Goal: Transaction & Acquisition: Book appointment/travel/reservation

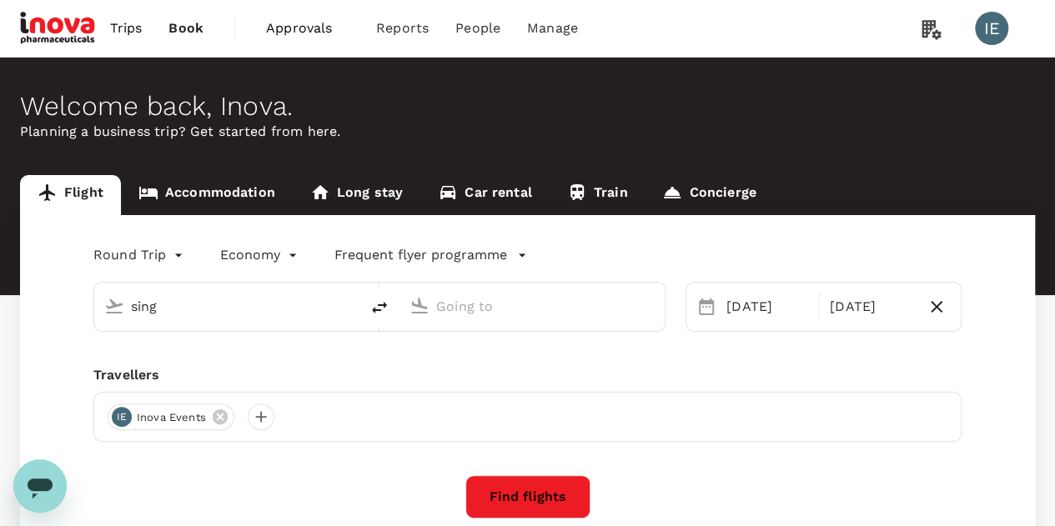
type input "Singapore Changi (SIN)"
type input "Suvarnabhumi Intl (BKK)"
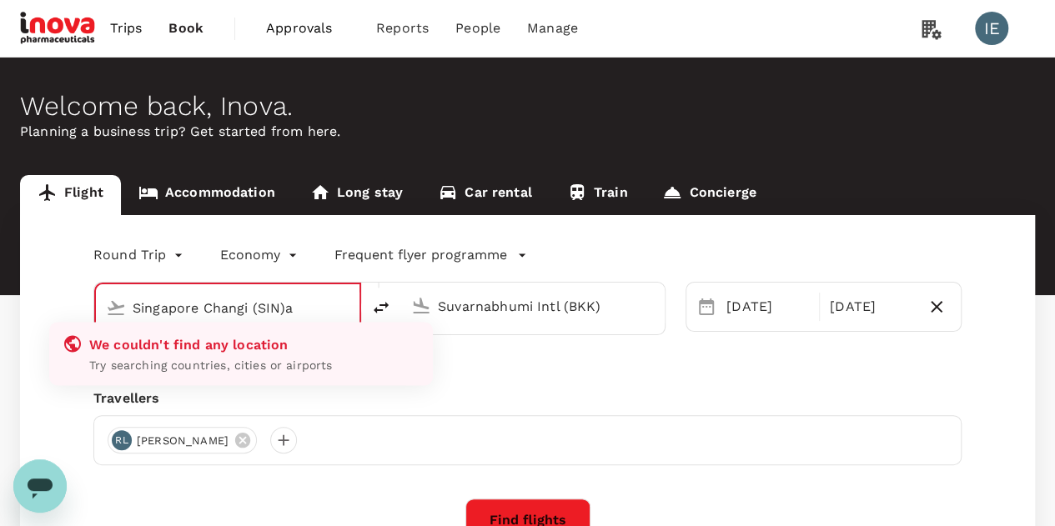
type input "Singapore Changi (SIN)ap"
type input "Singapore Changi (SIN)"
type input "Suvarnabhumi Intl (BKK)"
type input "Singapore Changi (SIN)"
click at [490, 308] on input "Suvarnabhumi Intl (BKK)" at bounding box center [534, 306] width 192 height 26
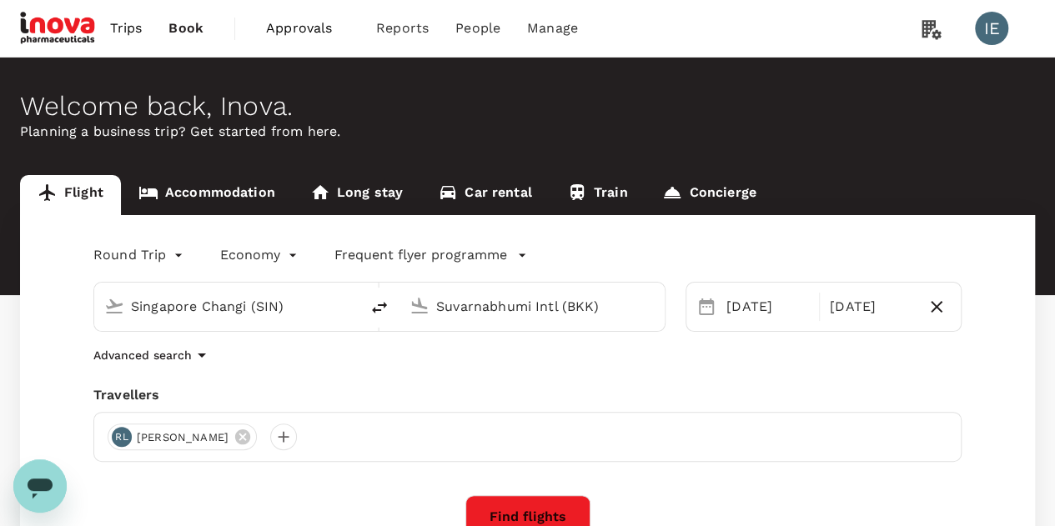
type input "k"
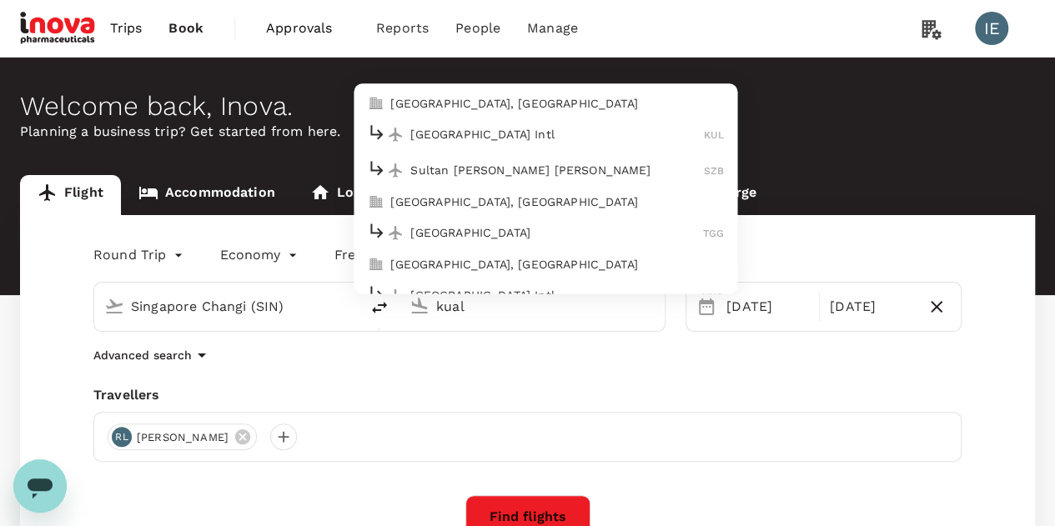
click at [467, 139] on p "[GEOGRAPHIC_DATA] Intl" at bounding box center [556, 135] width 293 height 17
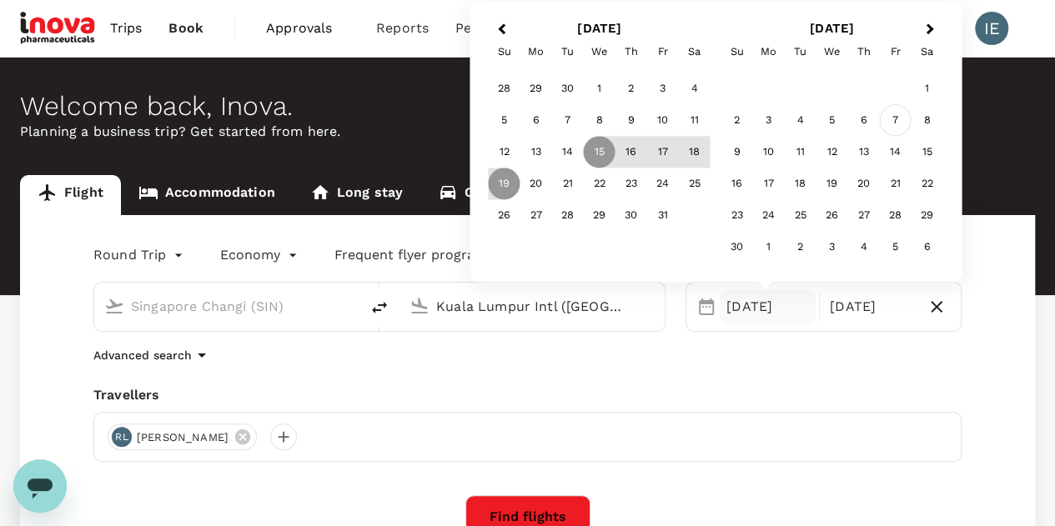
type input "Kuala Lumpur Intl ([GEOGRAPHIC_DATA])"
click at [897, 124] on div "7" at bounding box center [896, 121] width 32 height 32
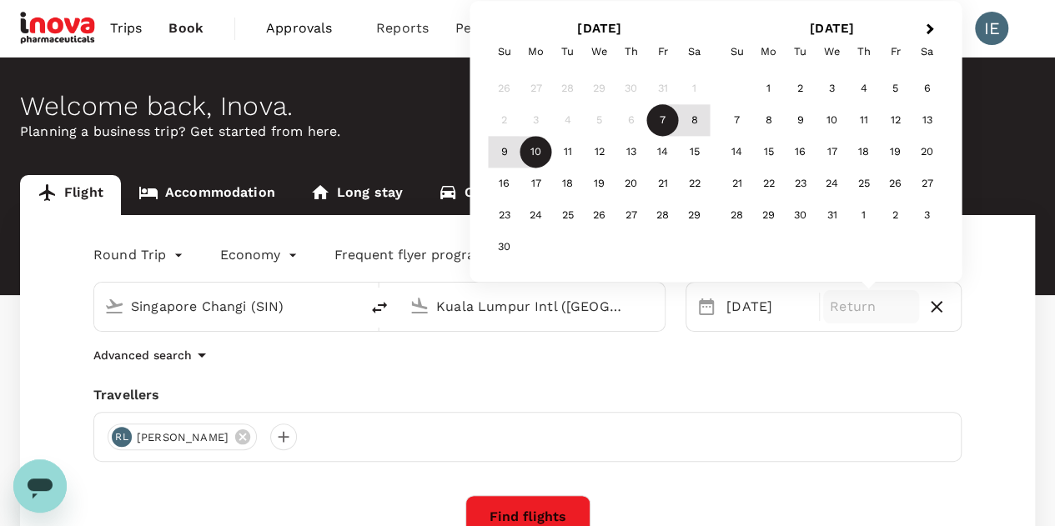
click at [534, 153] on div "10" at bounding box center [536, 153] width 32 height 32
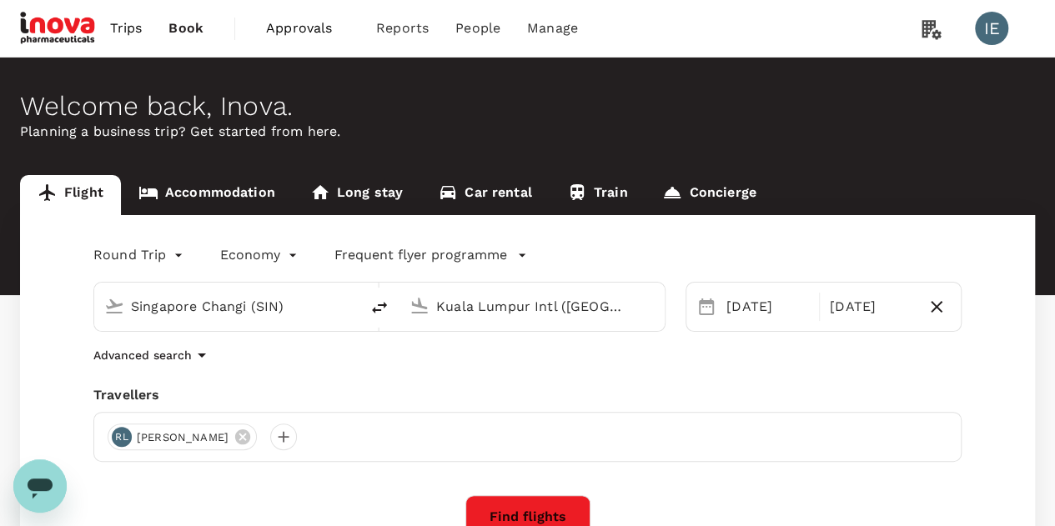
click at [500, 516] on button "Find flights" at bounding box center [527, 516] width 125 height 43
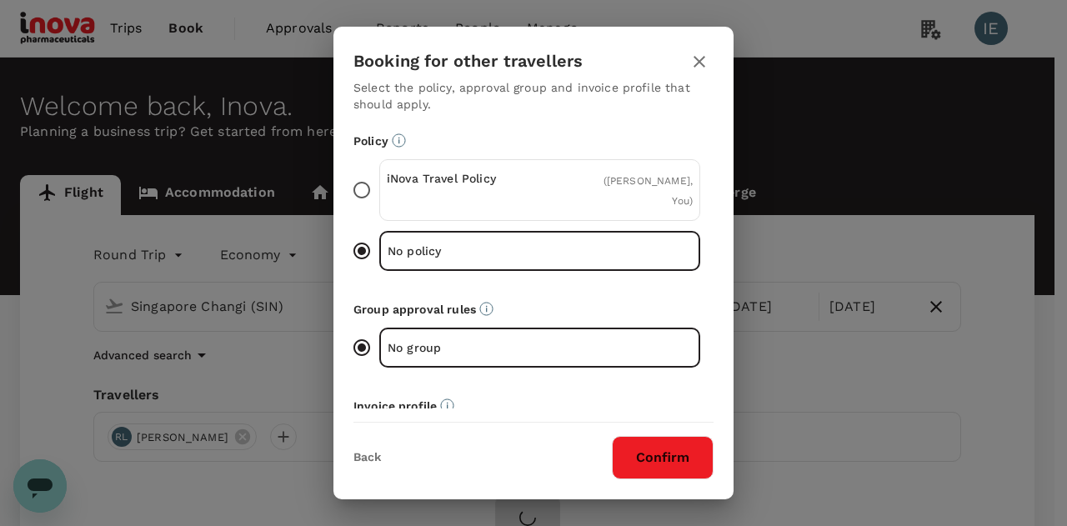
click at [664, 451] on button "Confirm" at bounding box center [663, 457] width 102 height 43
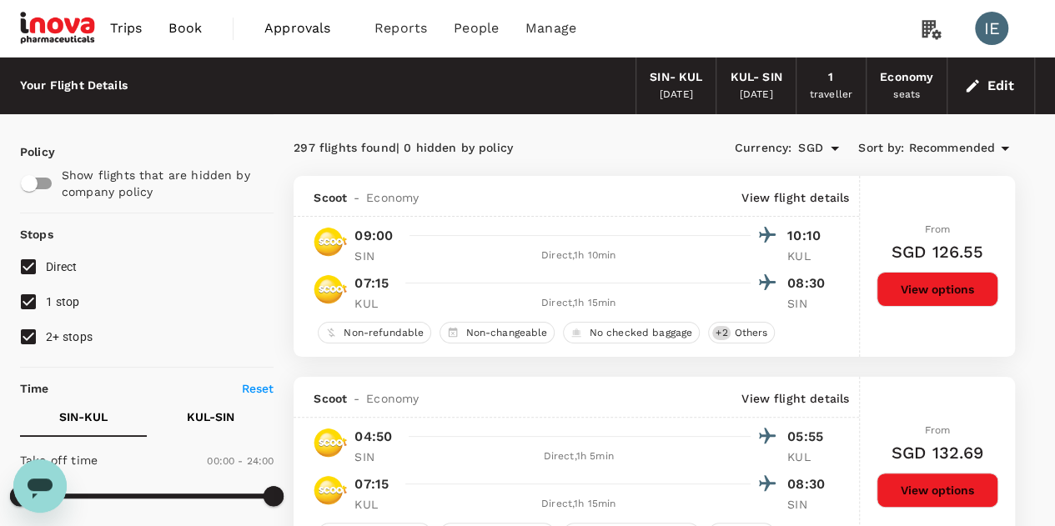
click at [33, 344] on input "2+ stops" at bounding box center [28, 336] width 35 height 35
checkbox input "false"
click at [30, 300] on input "1 stop" at bounding box center [28, 301] width 35 height 35
checkbox input "false"
click at [929, 143] on span "Recommended" at bounding box center [951, 148] width 87 height 18
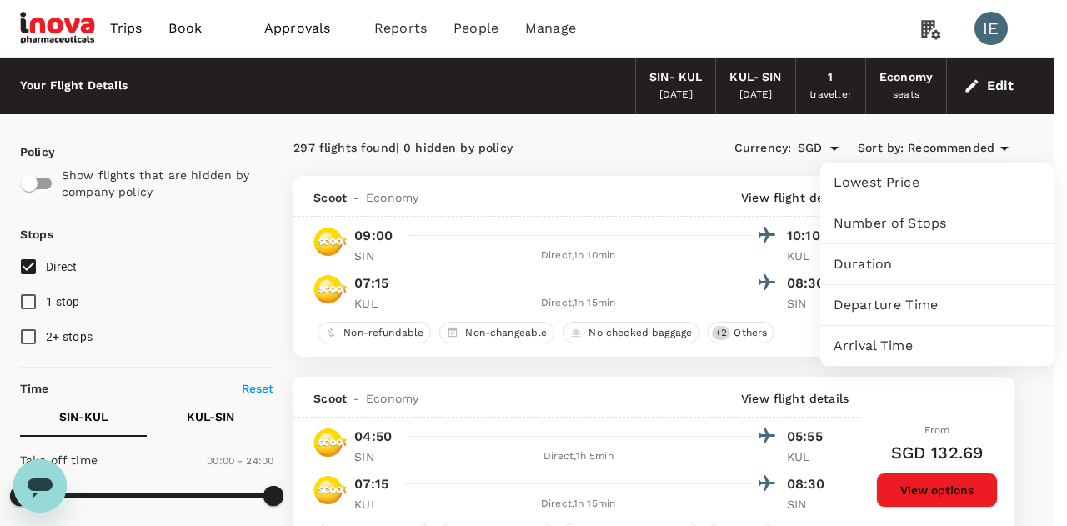
click at [872, 186] on span "Lowest Price" at bounding box center [937, 183] width 207 height 20
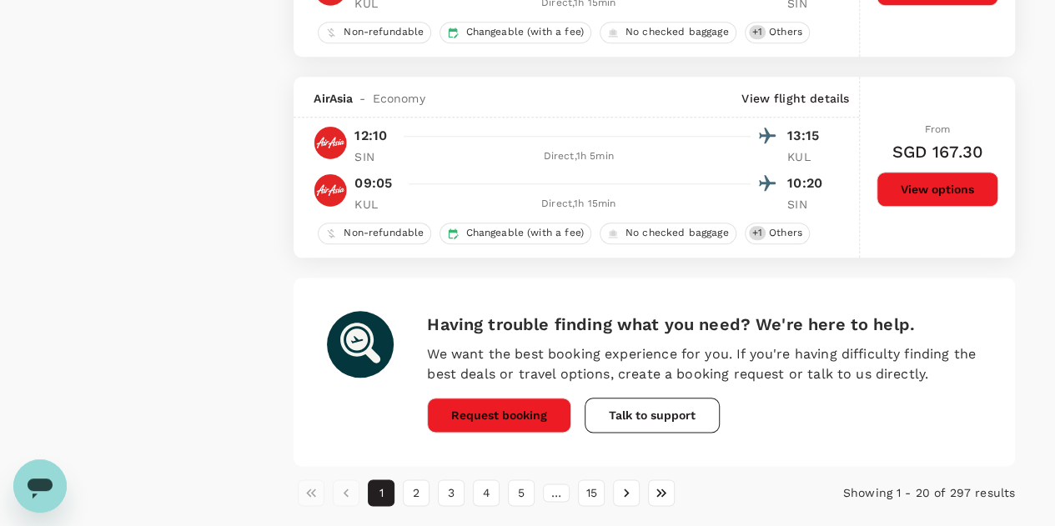
scroll to position [3923, 0]
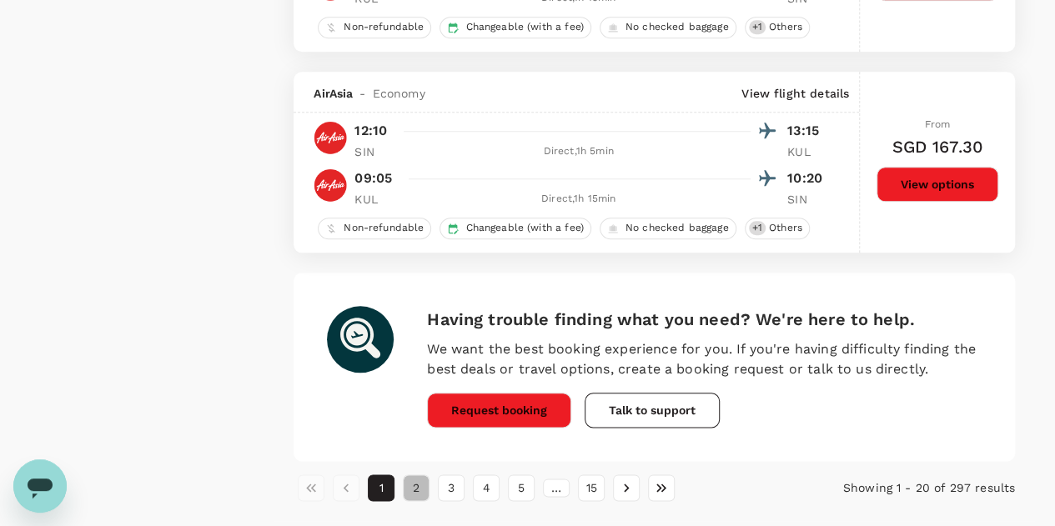
click at [412, 477] on button "2" at bounding box center [416, 487] width 27 height 27
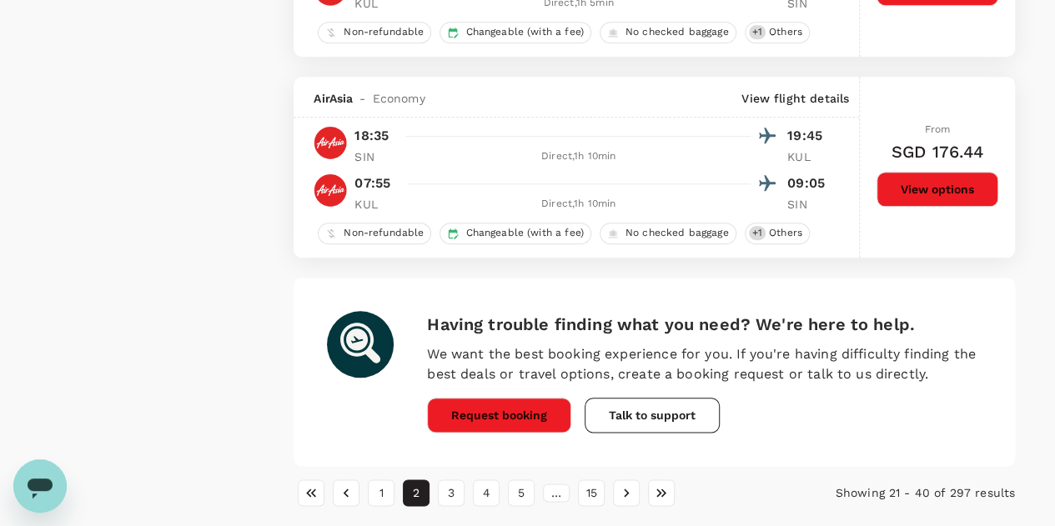
scroll to position [3982, 0]
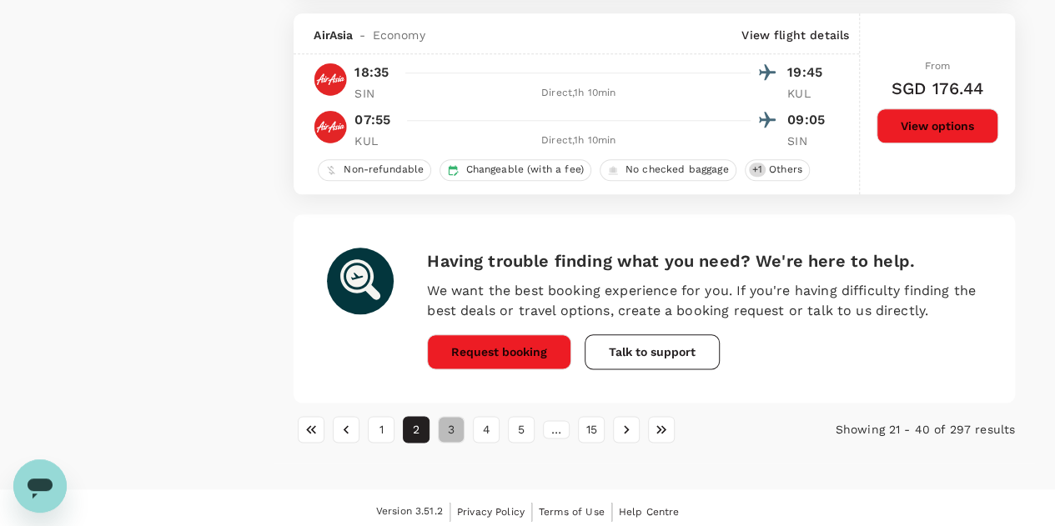
click at [458, 426] on button "3" at bounding box center [451, 429] width 27 height 27
